Goal: Information Seeking & Learning: Learn about a topic

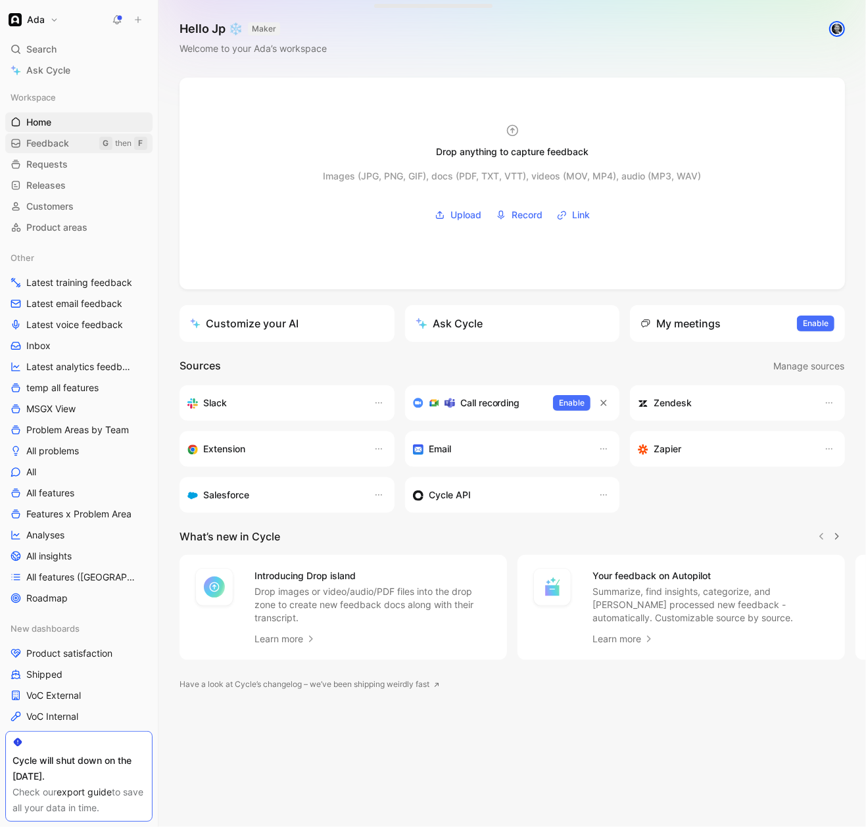
click at [62, 145] on span "Feedback" at bounding box center [47, 143] width 43 height 13
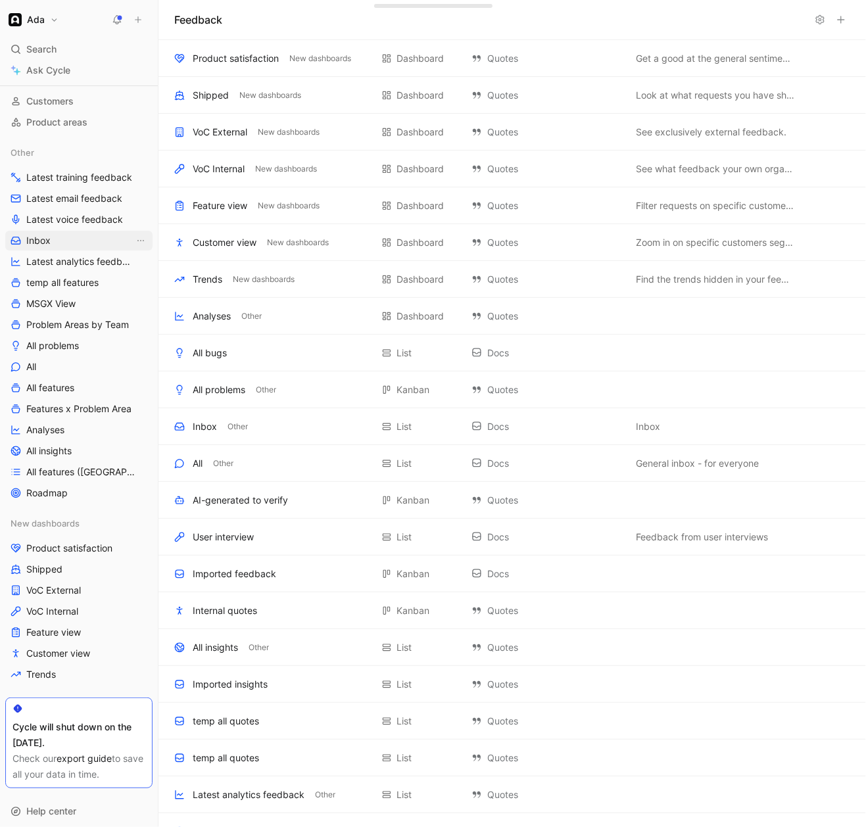
scroll to position [131, 0]
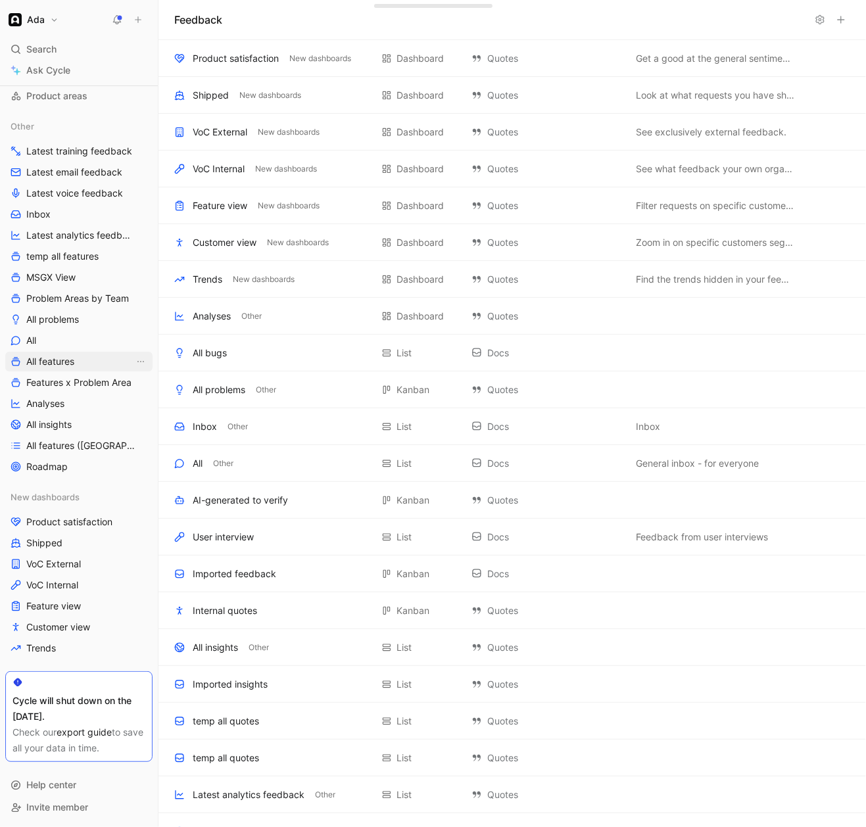
click at [66, 363] on span "All features" at bounding box center [50, 361] width 48 height 13
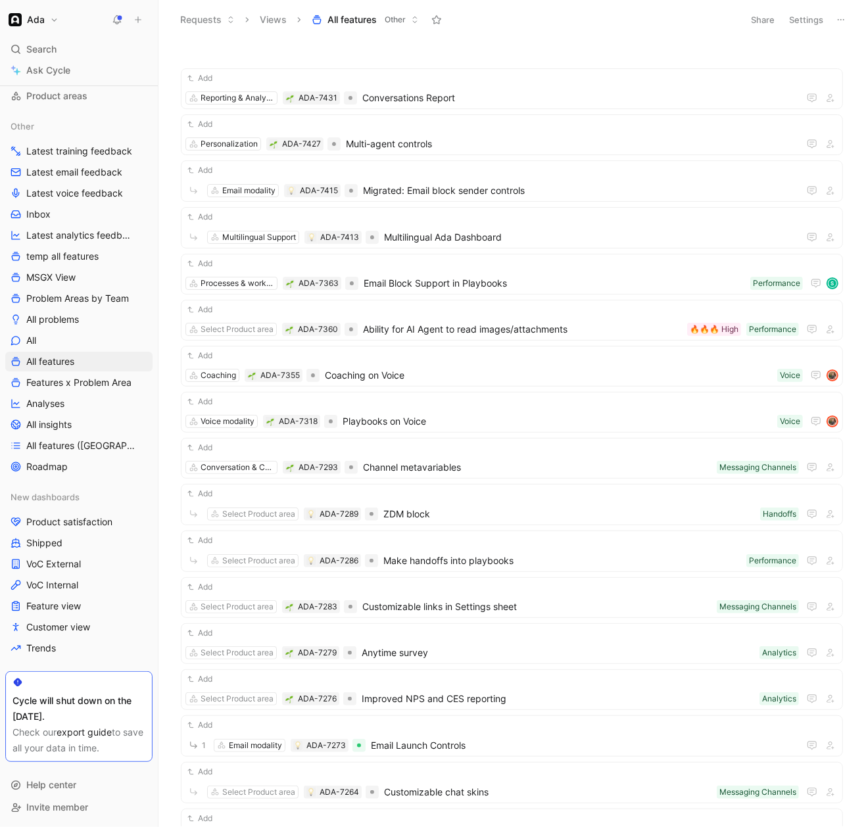
click at [343, 14] on span "All features" at bounding box center [351, 19] width 49 height 13
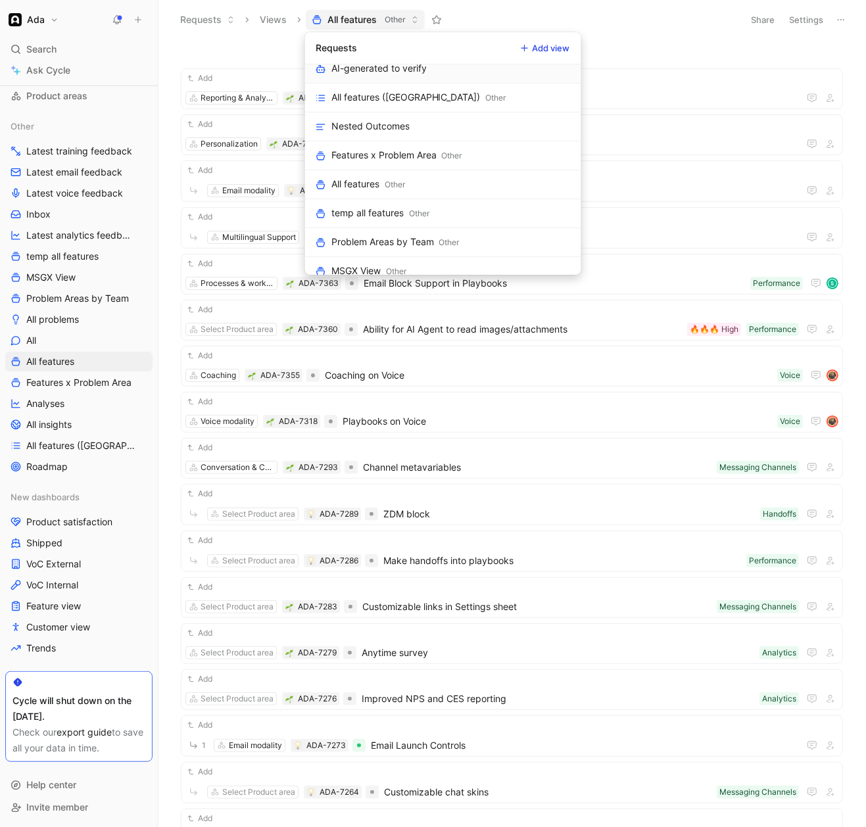
scroll to position [78, 0]
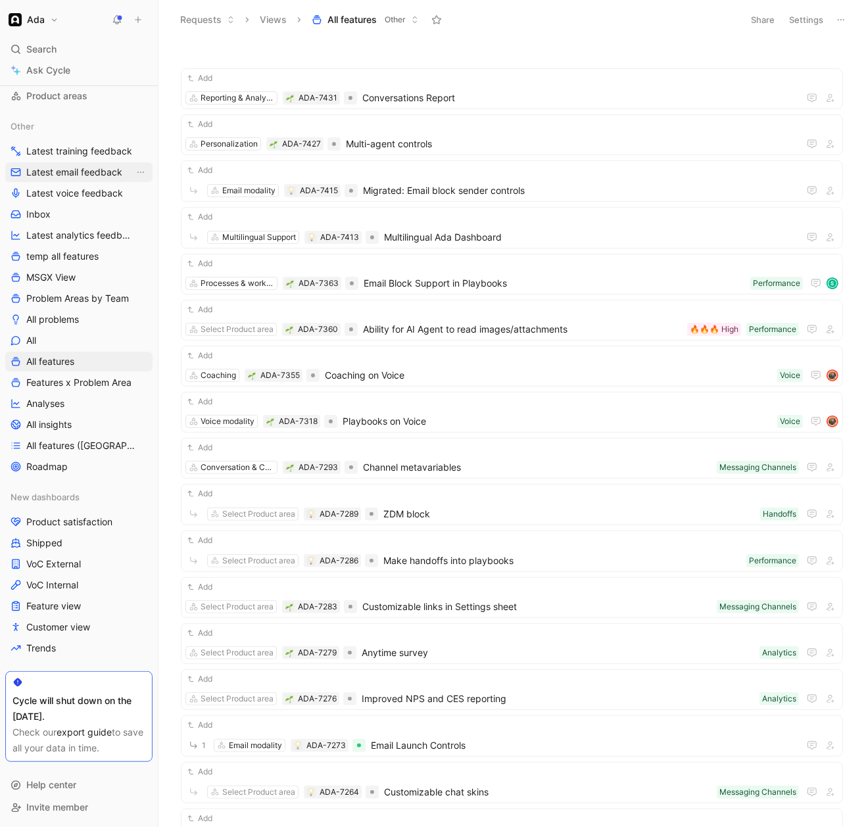
click at [83, 176] on span "Latest email feedback" at bounding box center [74, 172] width 96 height 13
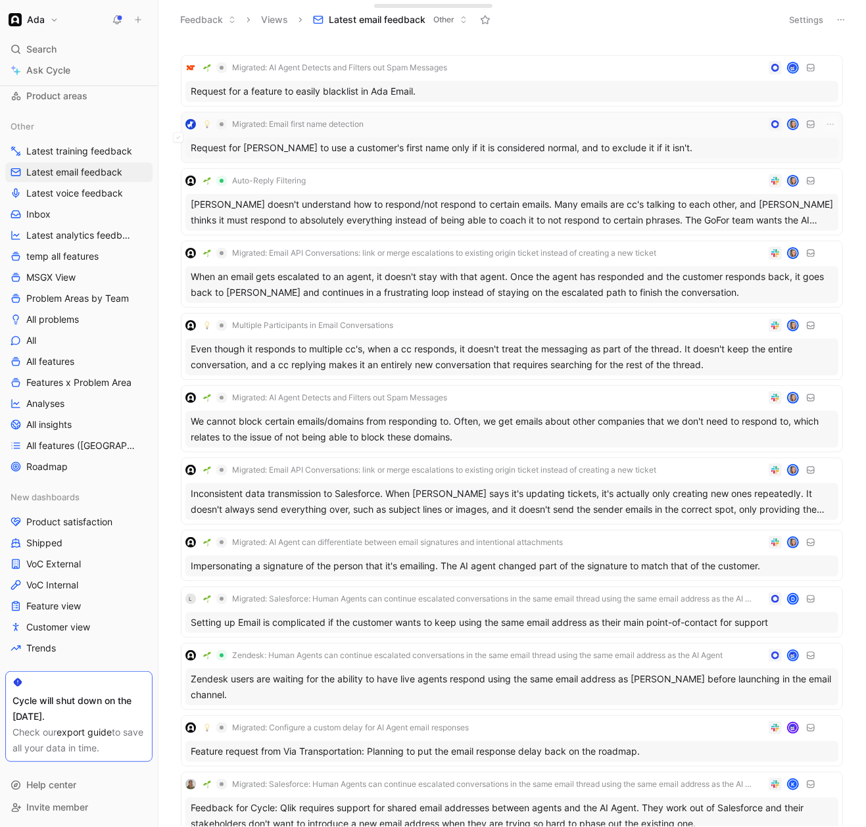
click at [381, 141] on div "Request for [PERSON_NAME] to use a customer's first name only if it is consider…" at bounding box center [511, 147] width 653 height 21
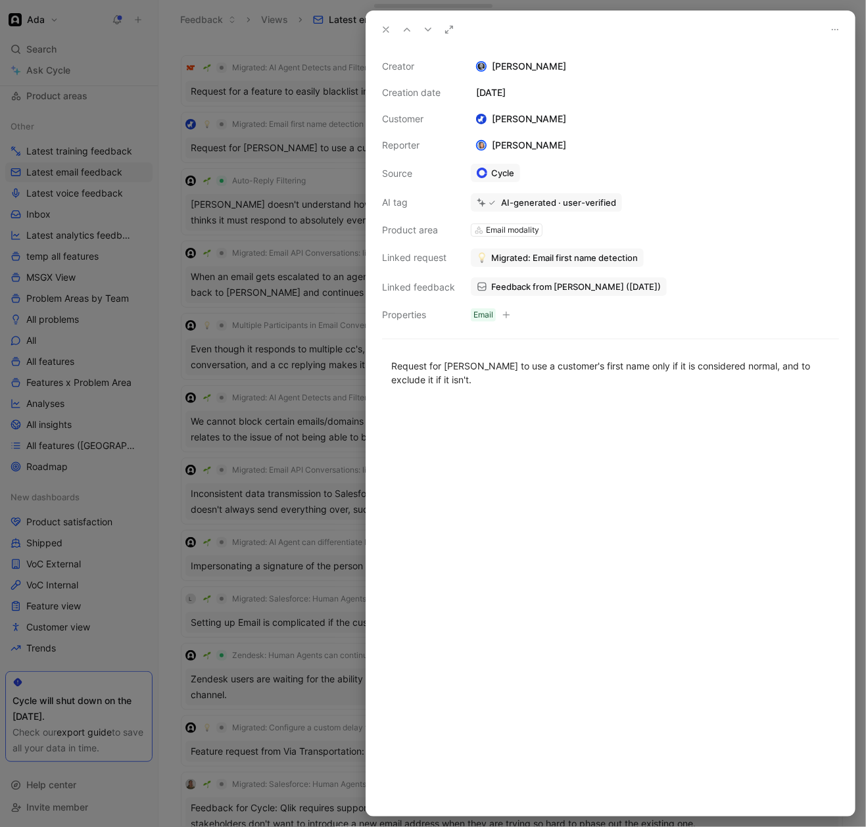
click at [382, 30] on icon at bounding box center [386, 29] width 11 height 11
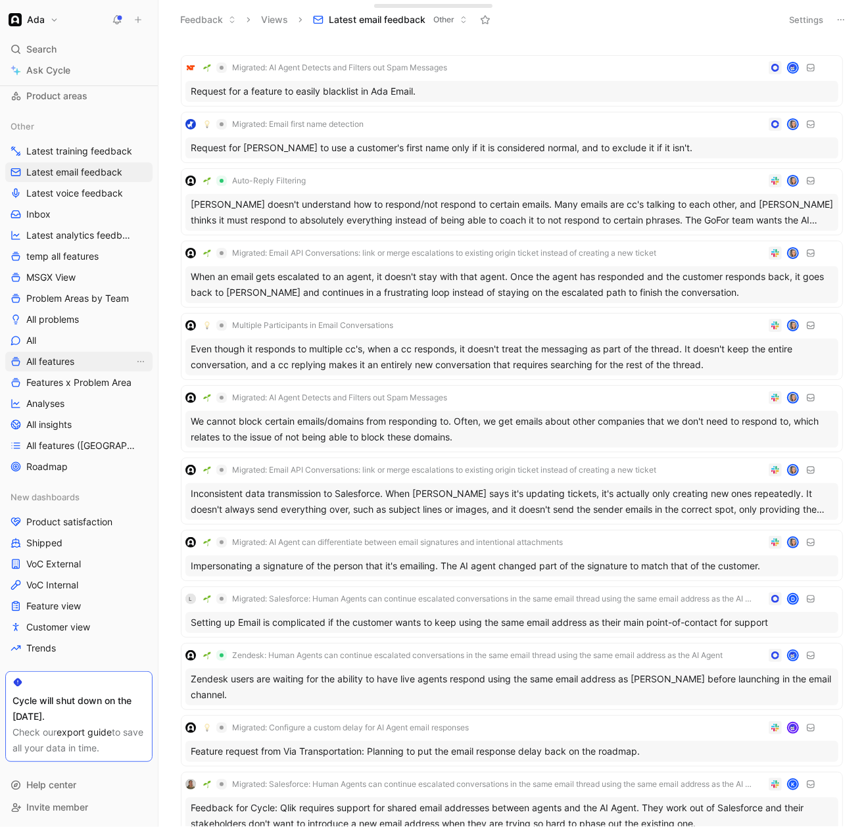
click at [76, 362] on link "All features" at bounding box center [78, 362] width 147 height 20
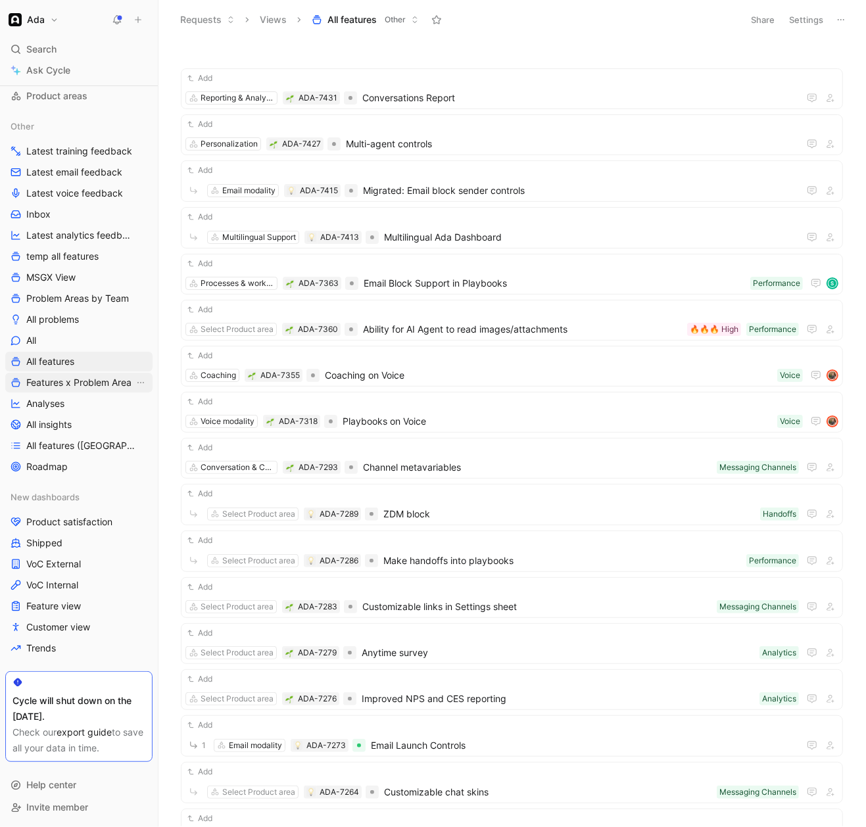
click at [81, 378] on span "Features x Problem Area" at bounding box center [78, 382] width 105 height 13
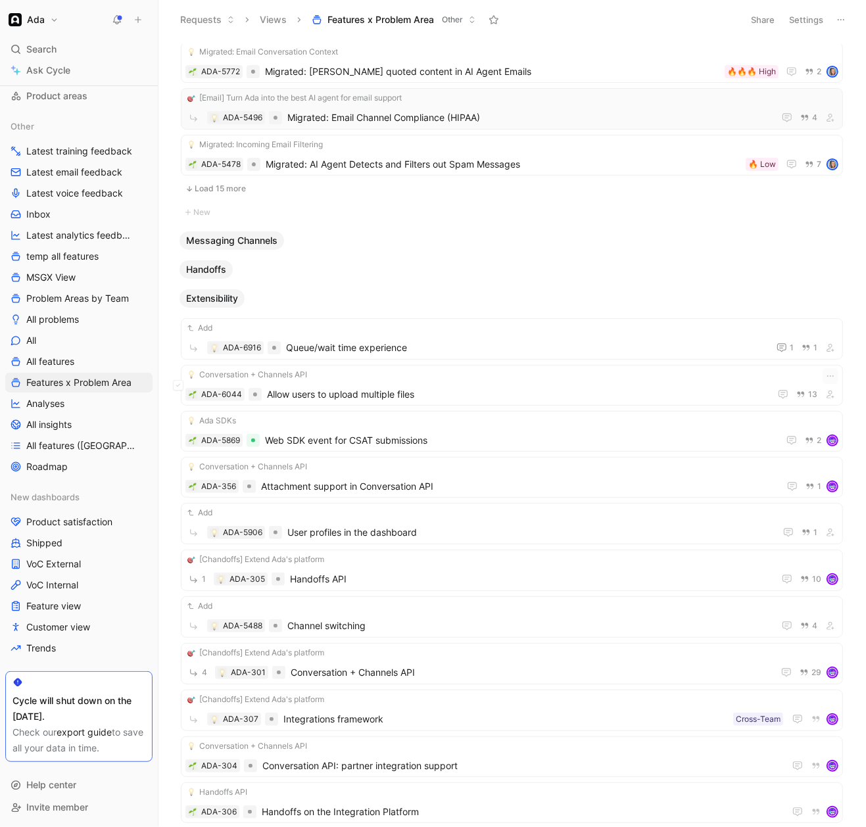
scroll to position [1033, 0]
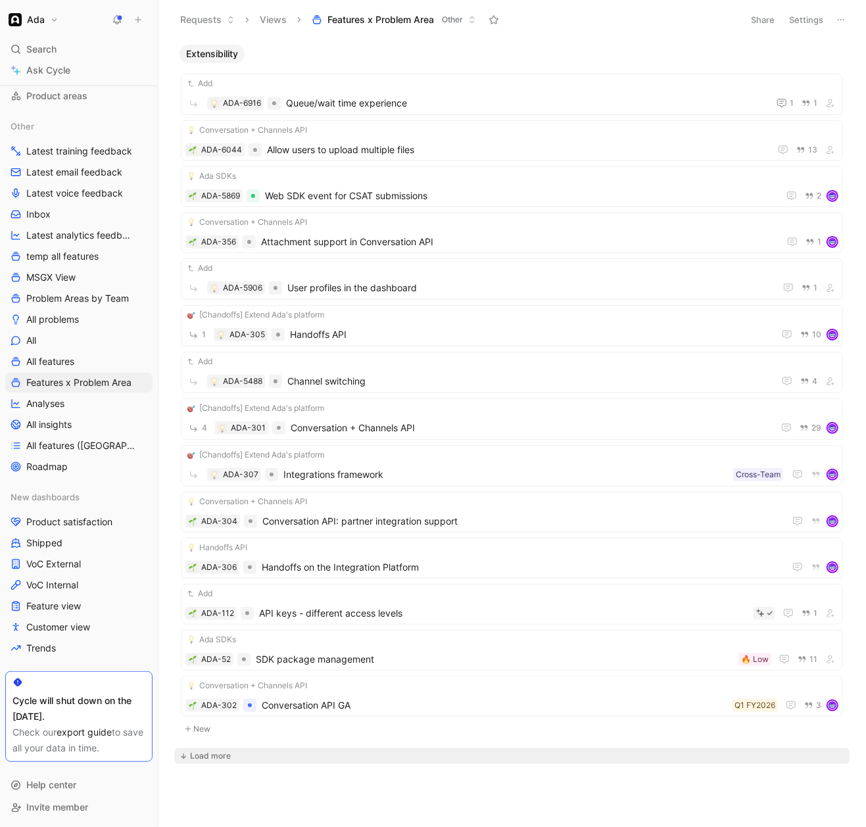
click at [214, 756] on div "Load more" at bounding box center [210, 756] width 41 height 13
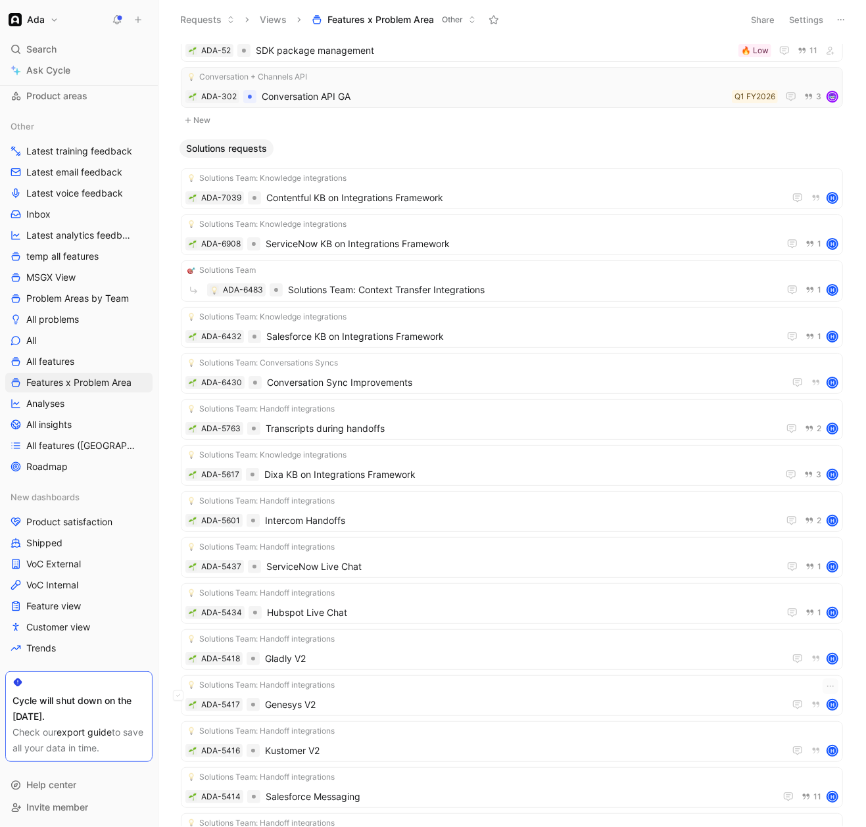
scroll to position [1647, 0]
